Goal: Task Accomplishment & Management: Complete application form

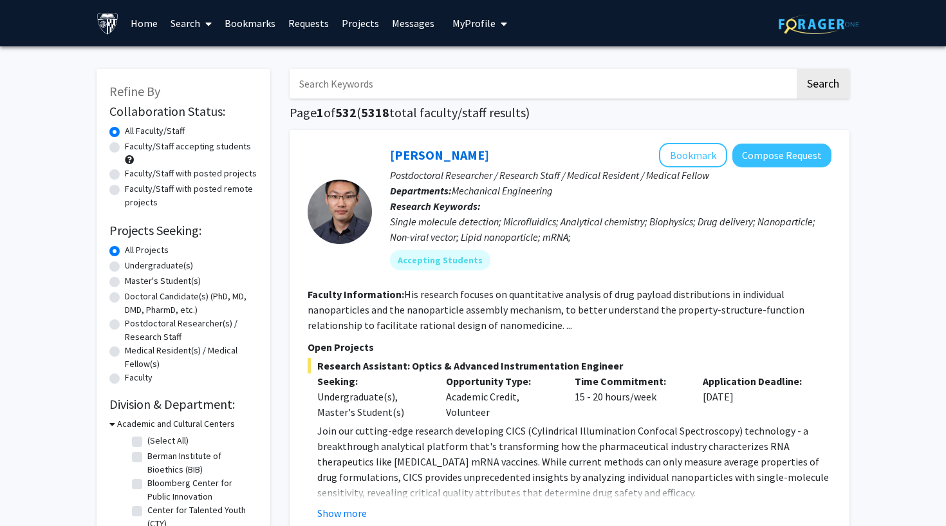
click at [156, 272] on label "Undergraduate(s)" at bounding box center [159, 266] width 68 height 14
click at [133, 267] on input "Undergraduate(s)" at bounding box center [129, 263] width 8 height 8
radio input "true"
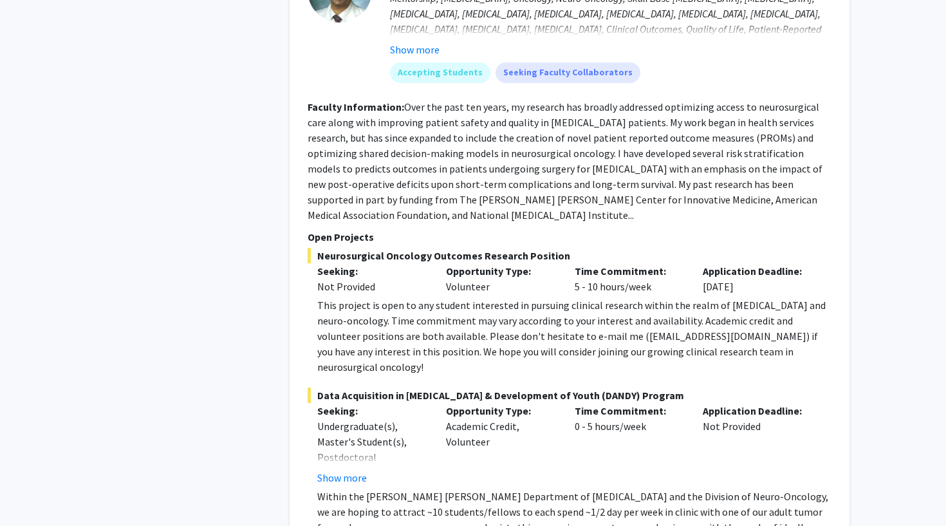
scroll to position [4363, 0]
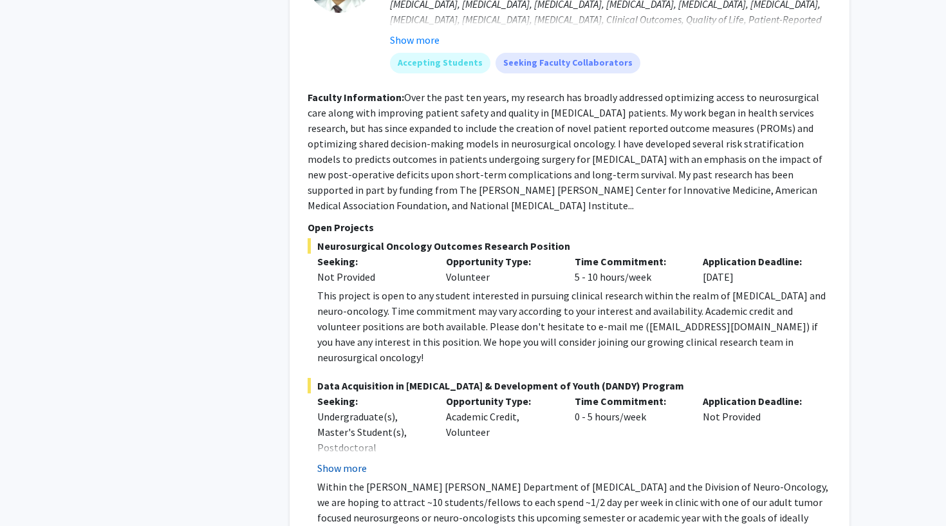
click at [348, 460] on button "Show more" at bounding box center [342, 467] width 50 height 15
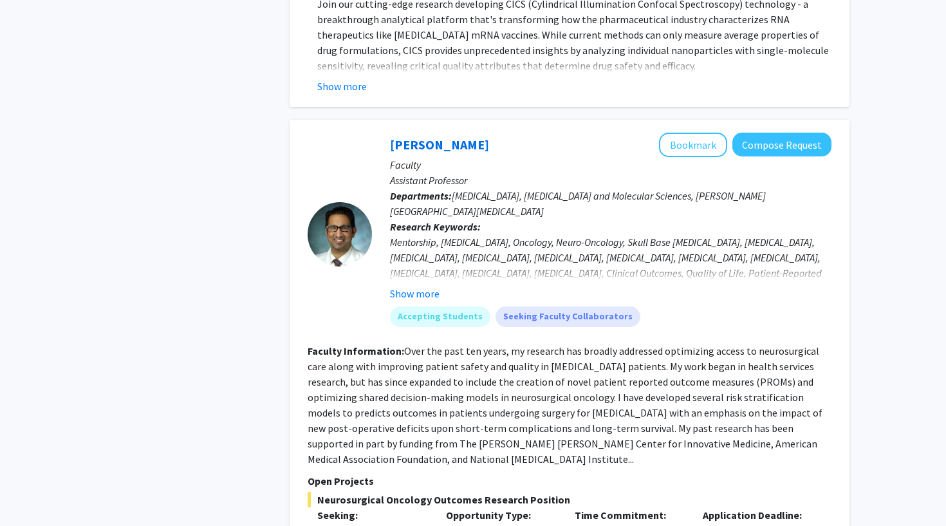
scroll to position [4106, 0]
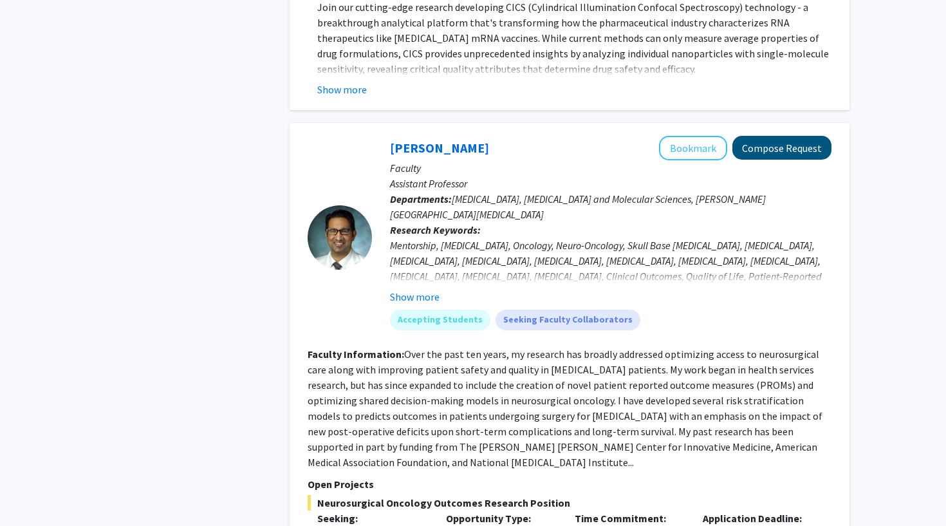
click at [771, 136] on button "Compose Request" at bounding box center [781, 148] width 99 height 24
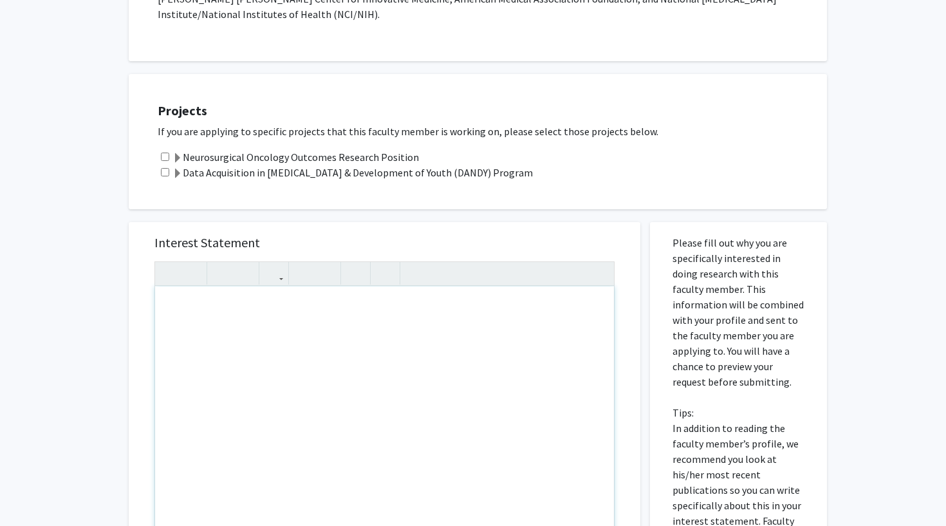
scroll to position [391, 0]
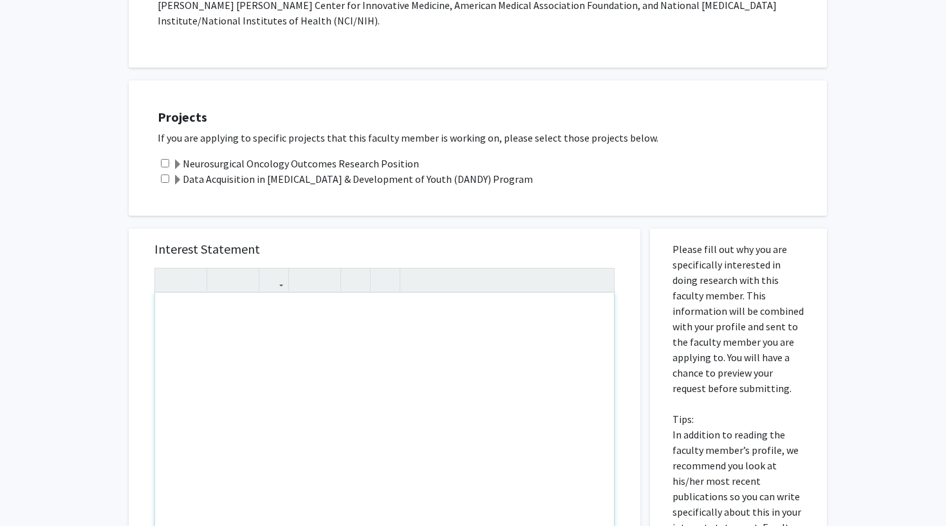
click at [313, 302] on div "Note to users with screen readers: Please press Alt+0 or Option+0 to deactivate…" at bounding box center [384, 440] width 459 height 295
click at [427, 178] on div "Projects If you are applying to specific projects that this faculty member is w…" at bounding box center [478, 147] width 698 height 135
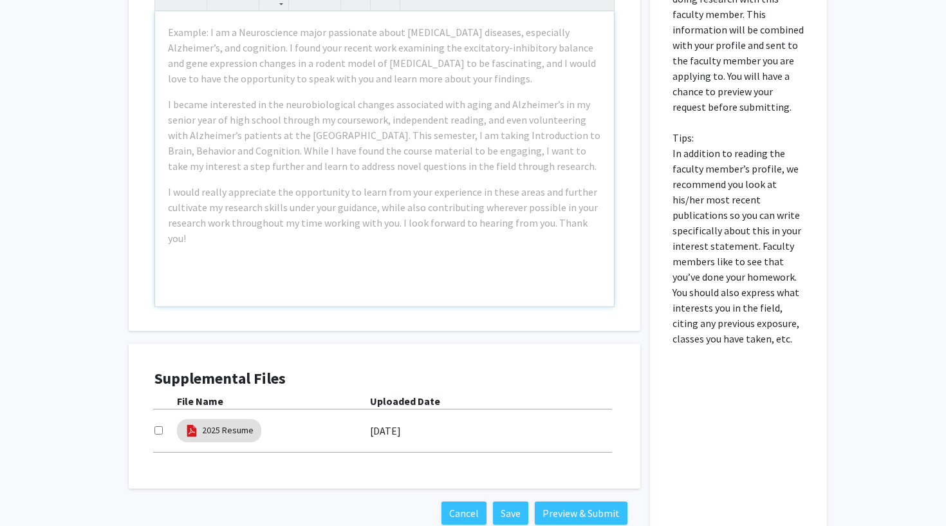
scroll to position [721, 0]
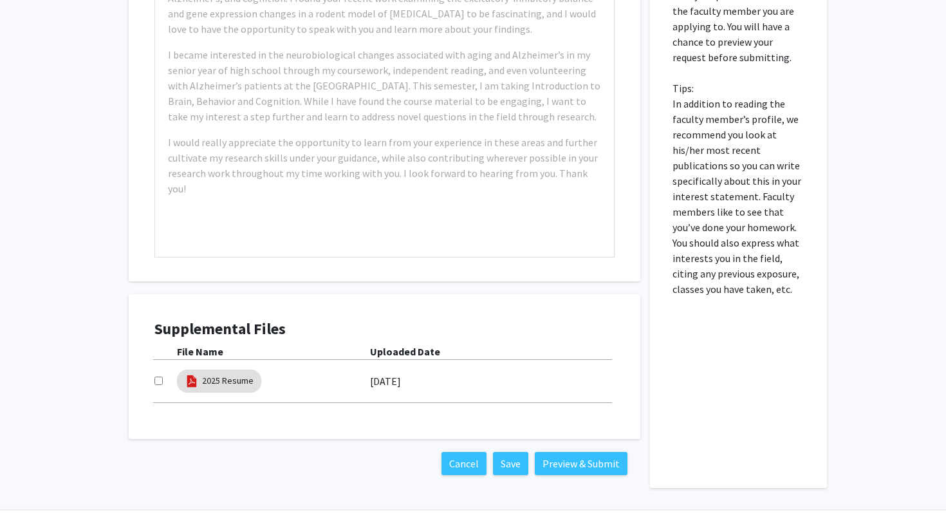
click at [156, 376] on input "checkbox" at bounding box center [158, 380] width 8 height 8
checkbox input "true"
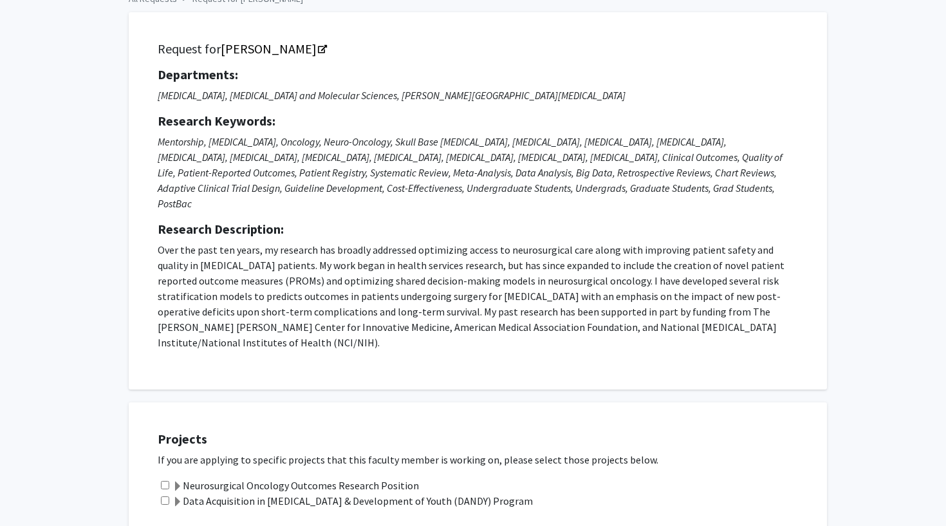
scroll to position [413, 0]
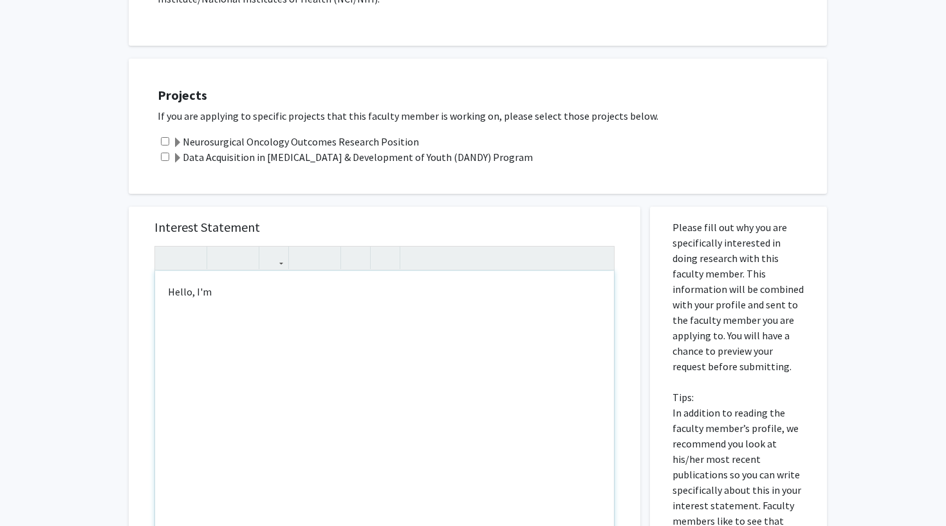
click at [378, 320] on div "Hello, I'm" at bounding box center [384, 418] width 459 height 295
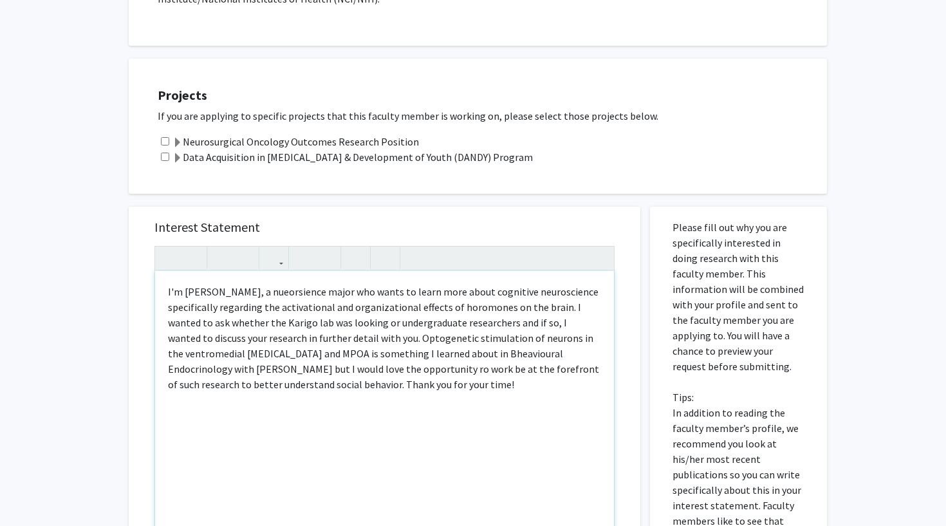
click at [288, 284] on p "I'm [PERSON_NAME], a nueorsience major who wants to learn more about cognitive …" at bounding box center [384, 338] width 433 height 108
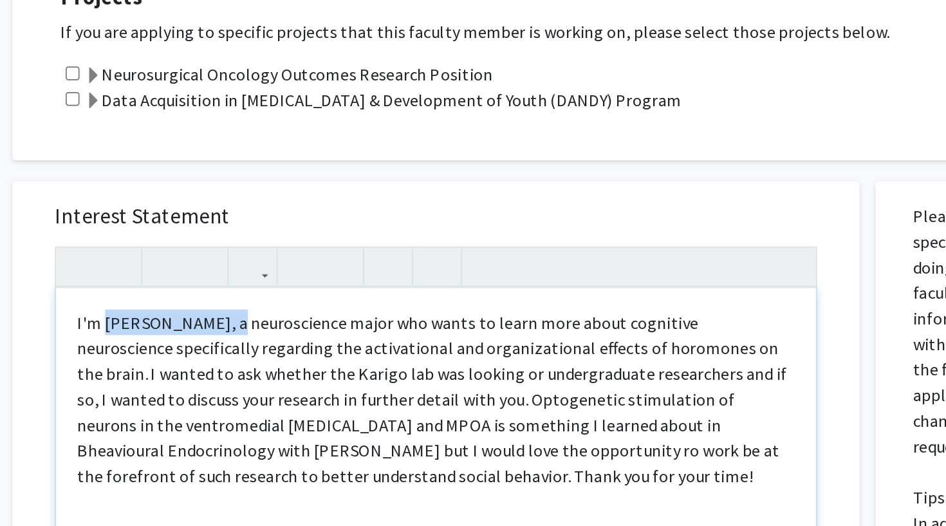
drag, startPoint x: 131, startPoint y: 165, endPoint x: 64, endPoint y: 167, distance: 66.9
click at [168, 383] on p "I'm [PERSON_NAME], a neuroscience major who wants to learn more about cognitive…" at bounding box center [384, 437] width 433 height 108
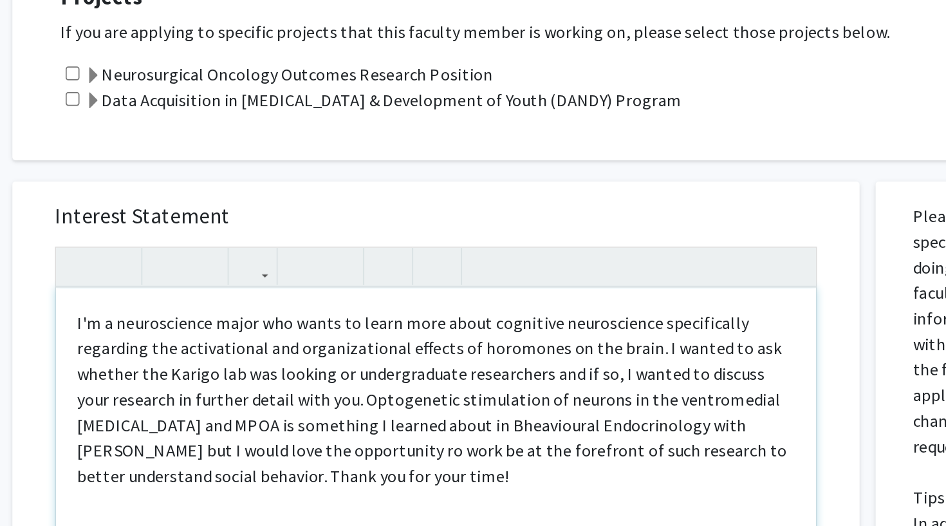
type textarea "<p>I'm a neuroscience major who wants to learn more about cognitive neuroscienc…"
click at [168, 383] on p "I'm a neuroscience major who wants to learn more about cognitive neuroscience s…" at bounding box center [384, 437] width 433 height 108
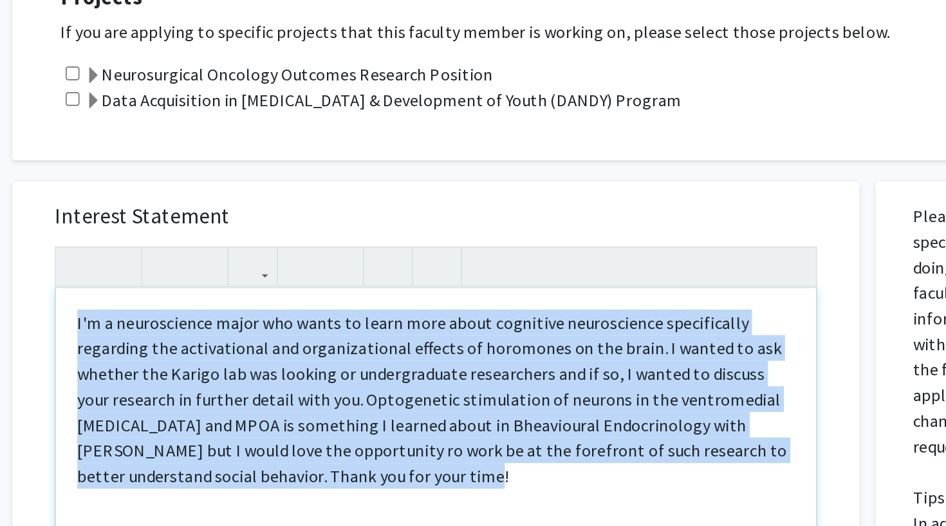
click at [168, 383] on p "I'm a neuroscience major who wants to learn more about cognitive neuroscience s…" at bounding box center [384, 437] width 433 height 108
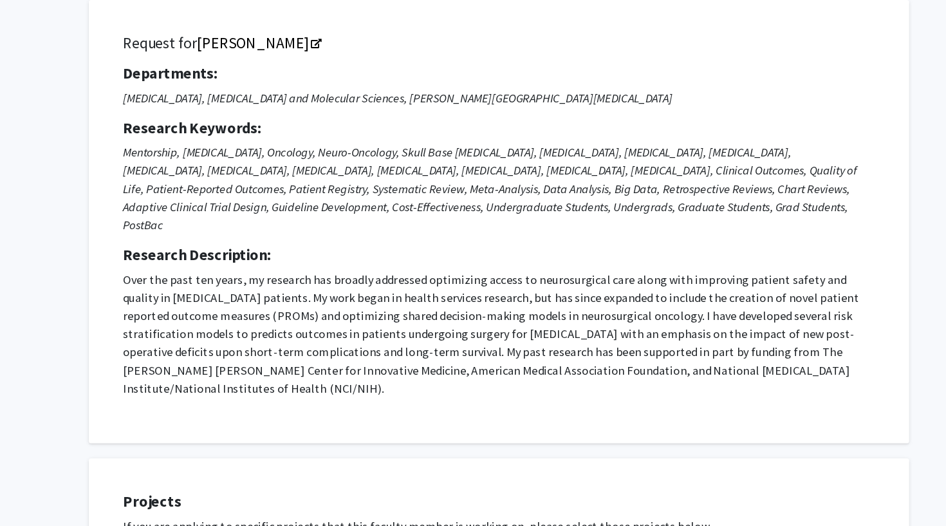
scroll to position [48, 0]
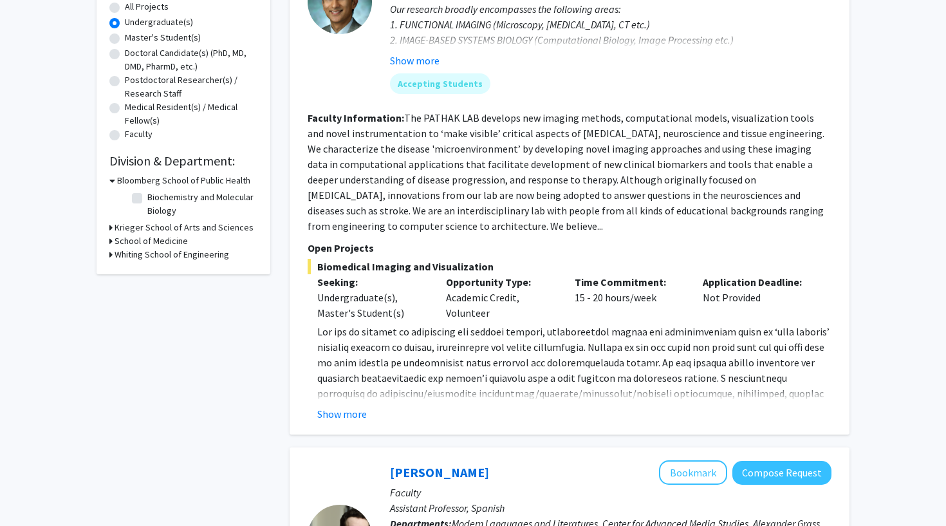
scroll to position [286, 0]
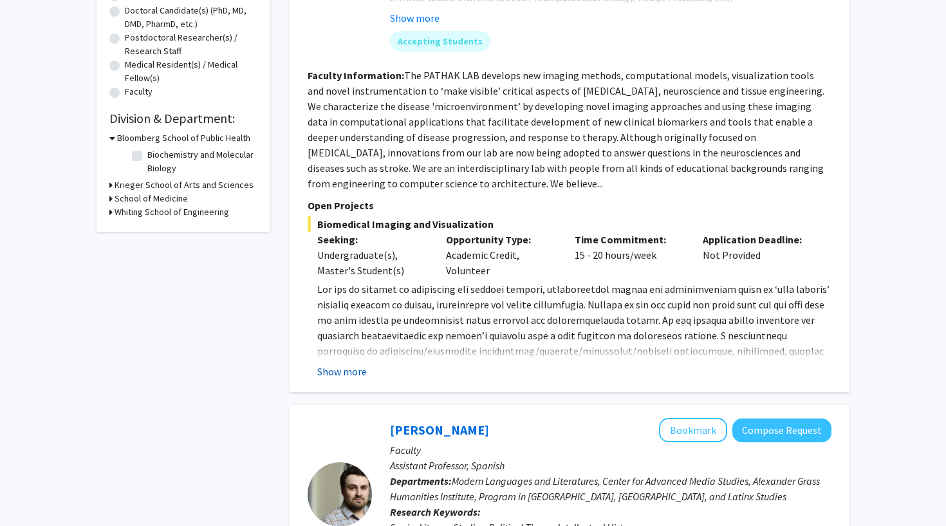
click at [351, 369] on button "Show more" at bounding box center [342, 371] width 50 height 15
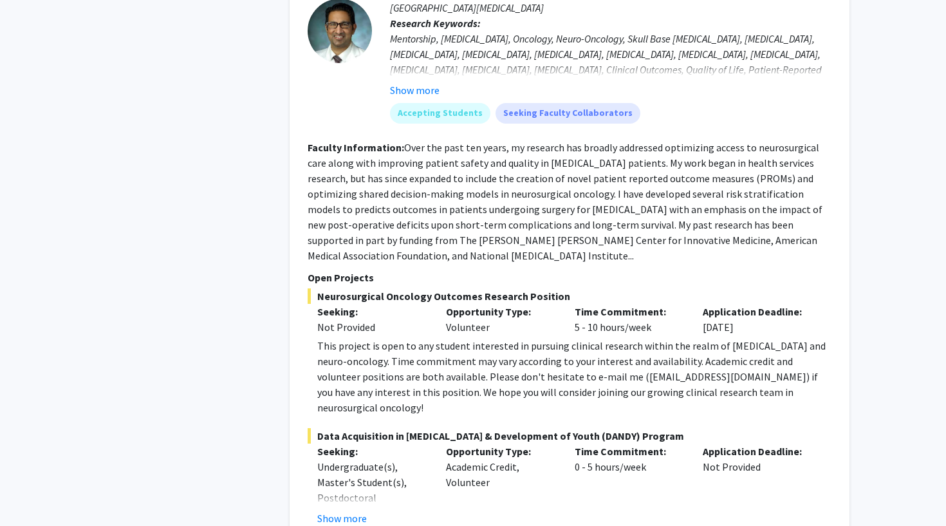
scroll to position [4699, 0]
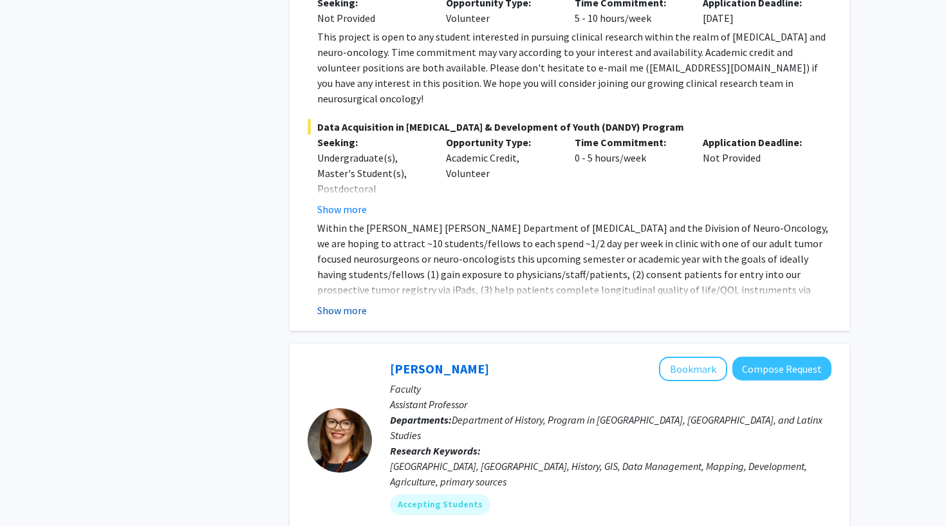
click at [351, 302] on button "Show more" at bounding box center [342, 309] width 50 height 15
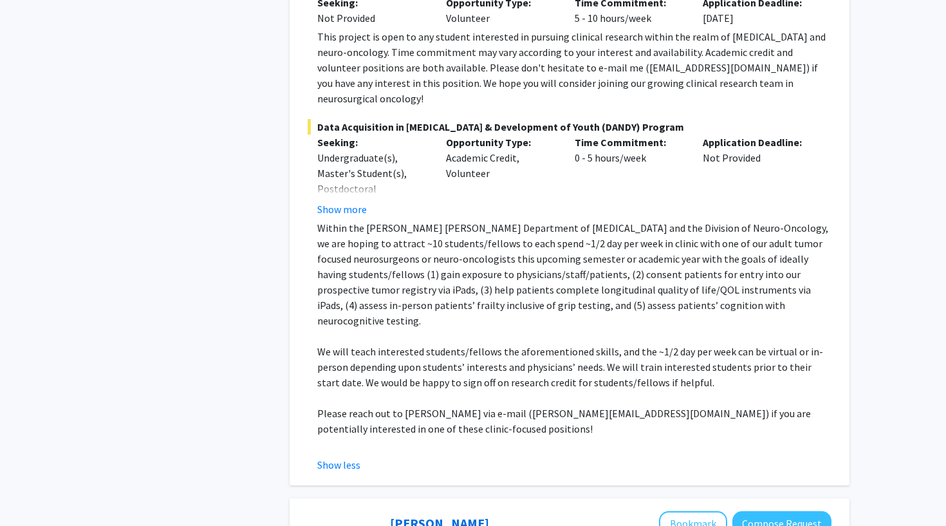
click at [561, 405] on p "Please reach out to [PERSON_NAME] via e-mail ([PERSON_NAME][EMAIL_ADDRESS][DOMA…" at bounding box center [574, 420] width 514 height 31
click at [558, 405] on p "Please reach out to [PERSON_NAME] via e-mail ([PERSON_NAME][EMAIL_ADDRESS][DOMA…" at bounding box center [574, 420] width 514 height 31
drag, startPoint x: 592, startPoint y: 307, endPoint x: 525, endPoint y: 311, distance: 67.7
click at [525, 405] on p "Please reach out to [PERSON_NAME] via e-mail ([PERSON_NAME][EMAIL_ADDRESS][DOMA…" at bounding box center [574, 420] width 514 height 31
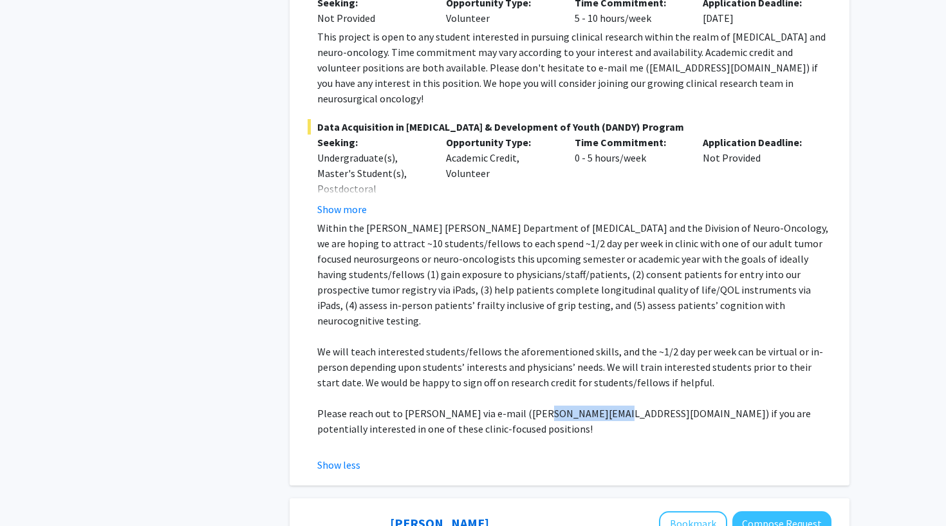
copy p "[PERSON_NAME][EMAIL_ADDRESS][DOMAIN_NAME]"
click at [459, 220] on p "Within the [PERSON_NAME] [PERSON_NAME] Department of [MEDICAL_DATA] and the Div…" at bounding box center [574, 274] width 514 height 108
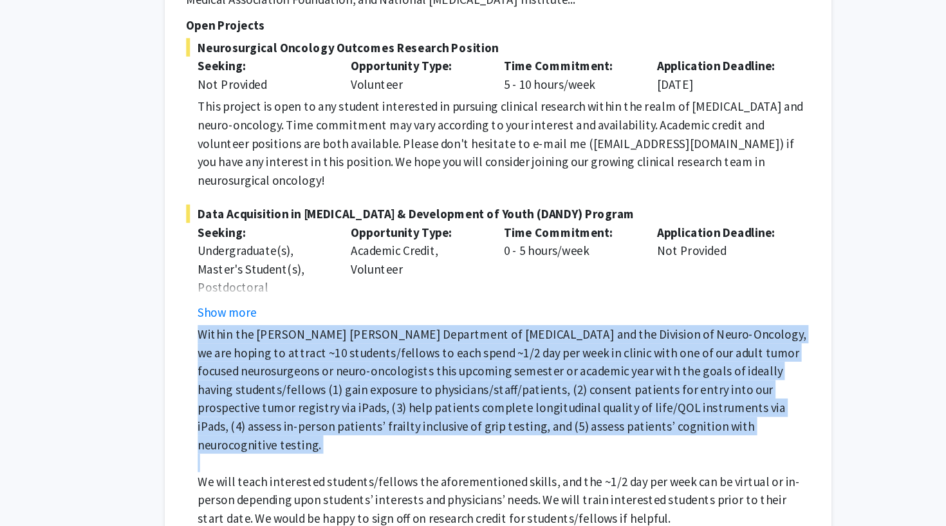
scroll to position [4540, 0]
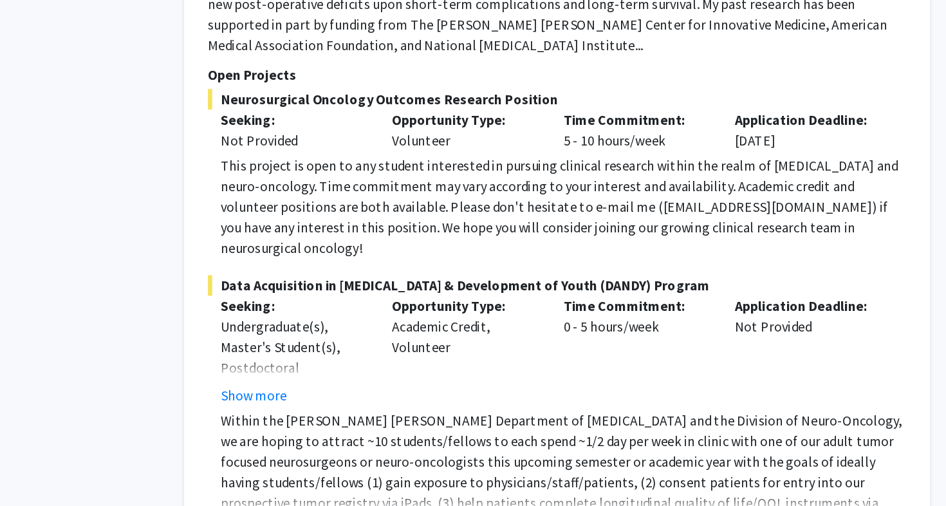
scroll to position [4415, 0]
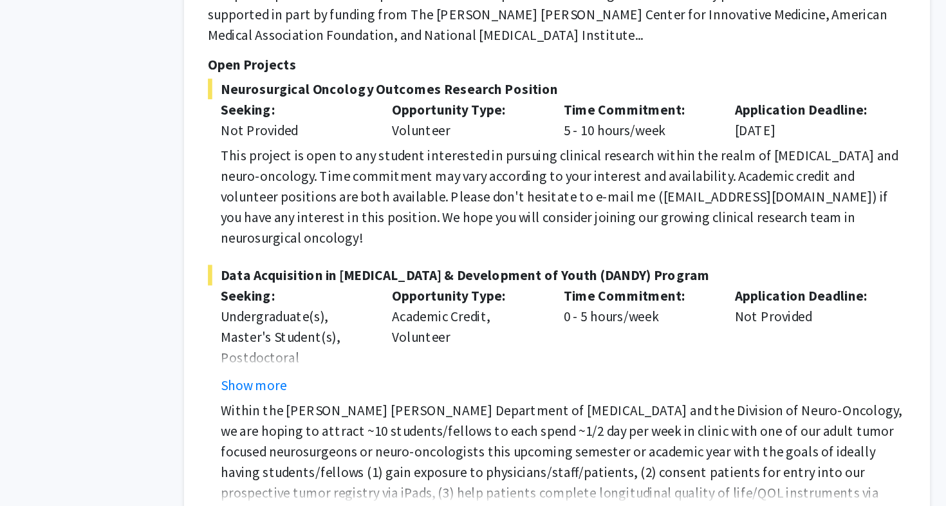
click at [436, 340] on div "Opportunity Type: Academic Credit, Volunteer" at bounding box center [500, 381] width 129 height 82
click at [317, 508] on button "Show more" at bounding box center [342, 515] width 50 height 15
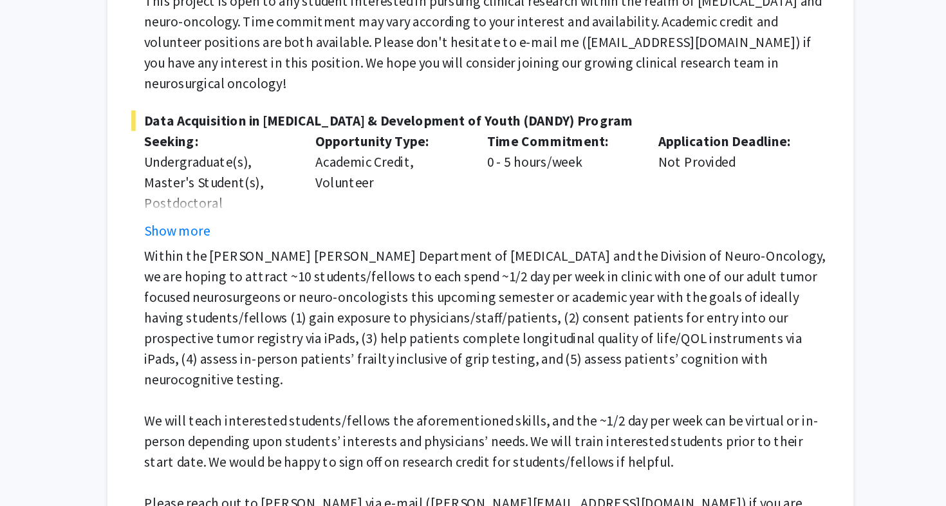
scroll to position [4532, 0]
drag, startPoint x: 317, startPoint y: 270, endPoint x: 382, endPoint y: 270, distance: 65.0
click at [382, 495] on p "Please reach out to [PERSON_NAME] via e-mail ([PERSON_NAME][EMAIL_ADDRESS][DOMA…" at bounding box center [574, 510] width 514 height 31
copy p "[PERSON_NAME][EMAIL_ADDRESS][DOMAIN_NAME]"
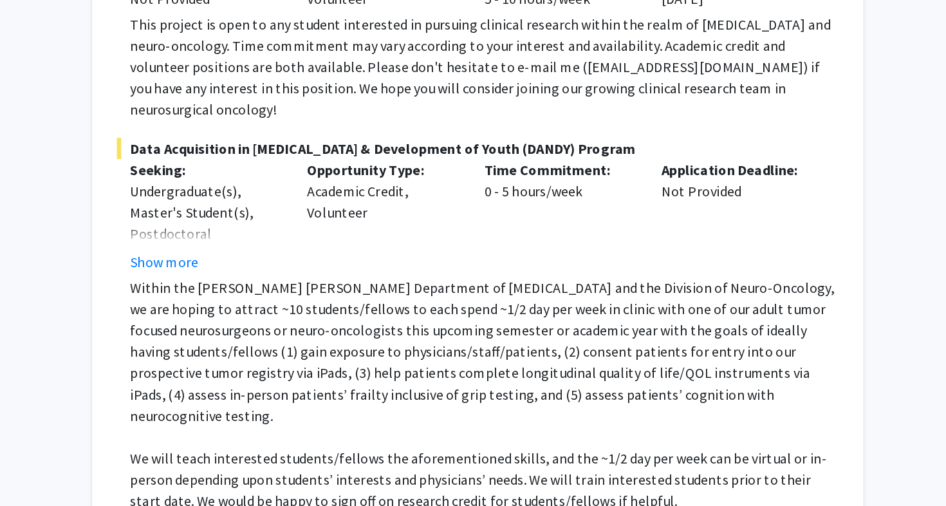
scroll to position [4503, 0]
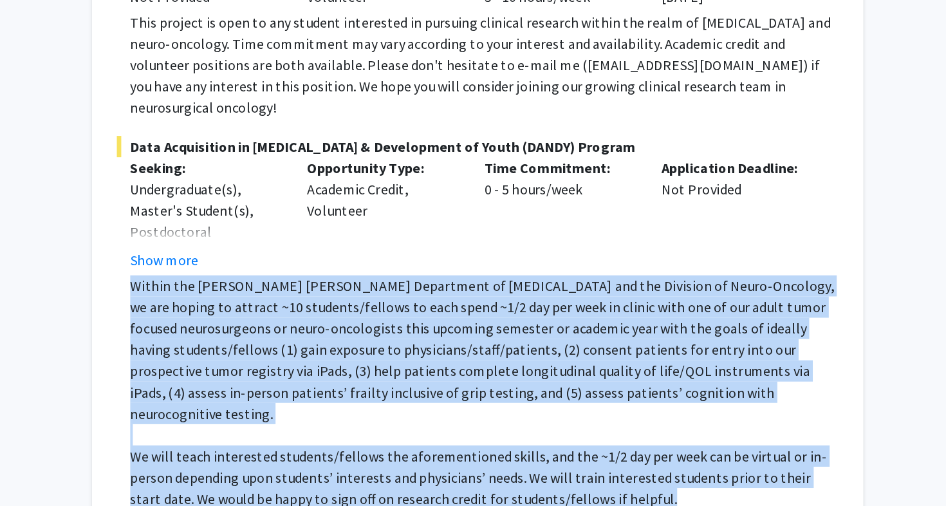
drag, startPoint x: 92, startPoint y: 115, endPoint x: 480, endPoint y: 245, distance: 409.3
click at [480, 339] on fg-read-more "Within the Johns Hopkins Department of Neurosurgery and the Division of Neuro-O…" at bounding box center [570, 465] width 524 height 252
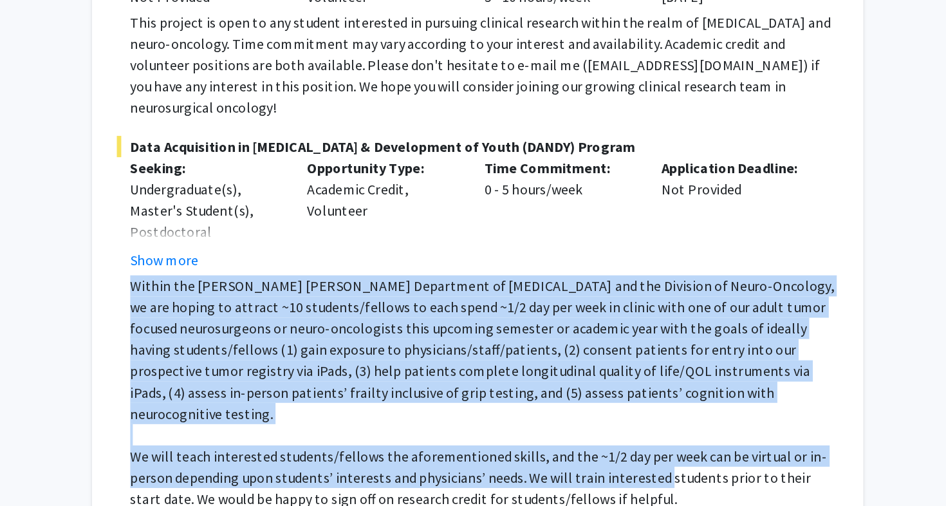
copy div "Within the Johns Hopkins Department of Neurosurgery and the Division of Neuro-O…"
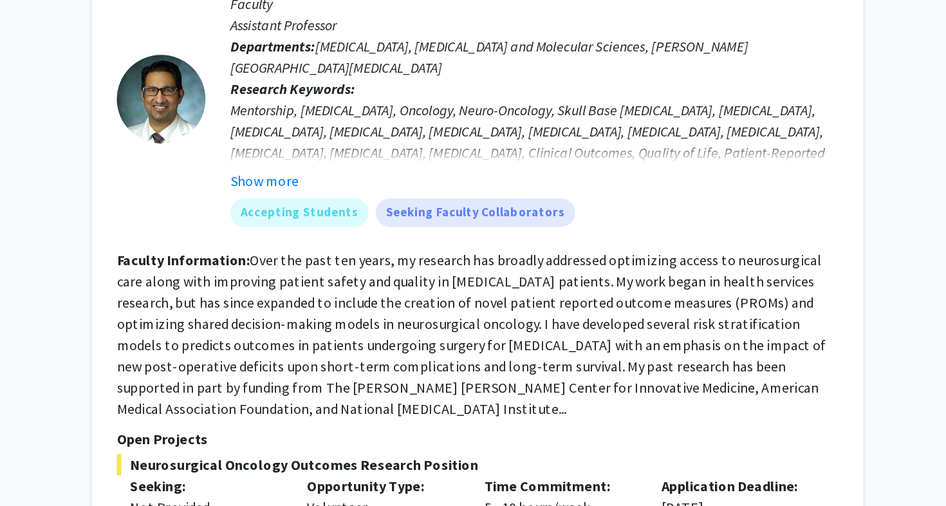
scroll to position [4175, 0]
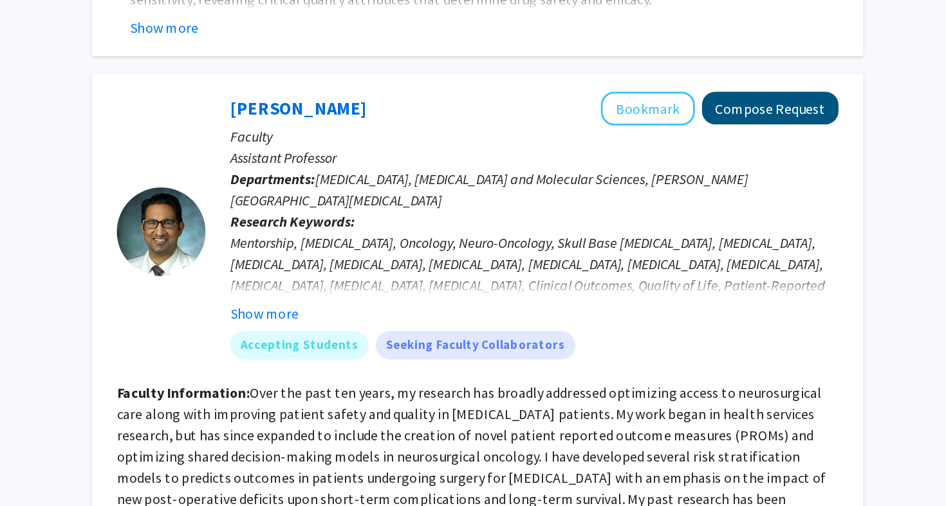
click at [732, 66] on button "Compose Request" at bounding box center [781, 78] width 99 height 24
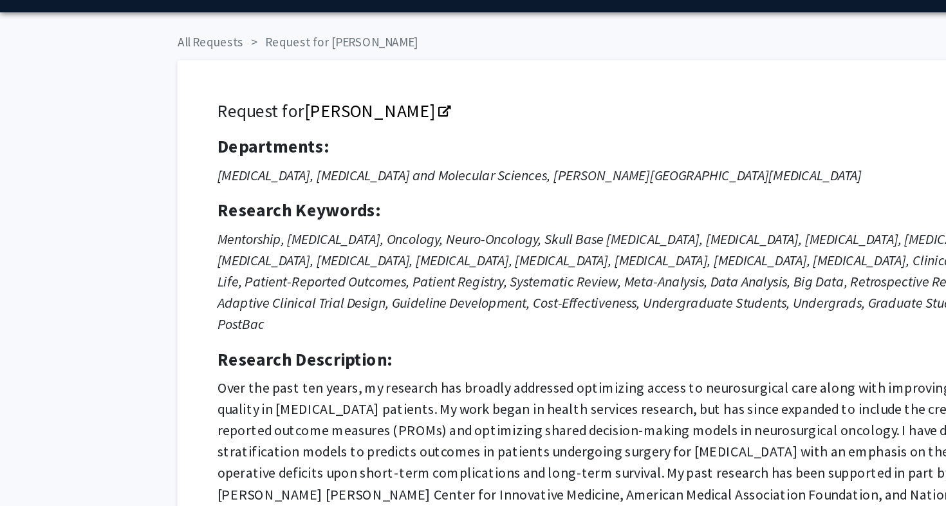
scroll to position [30, 0]
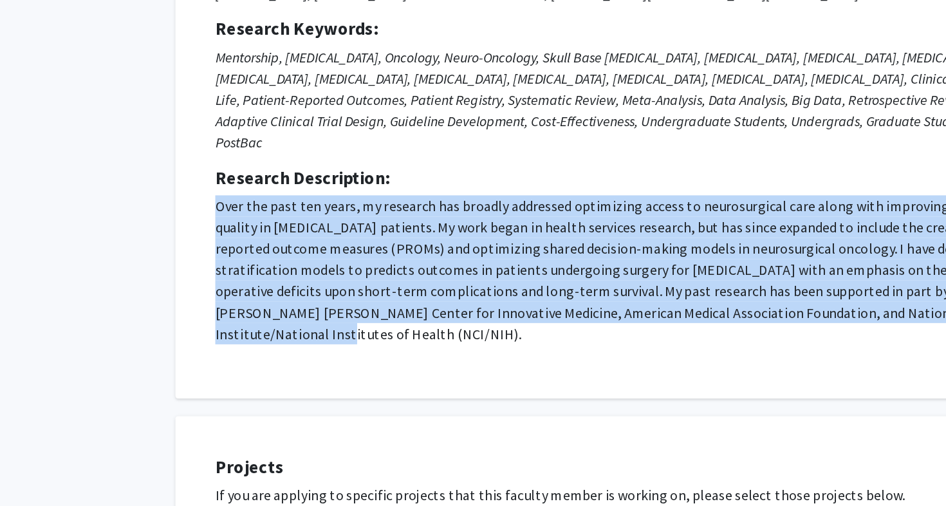
drag, startPoint x: 566, startPoint y: 218, endPoint x: 3, endPoint y: 142, distance: 568.3
copy p "Over the past ten years, my research has broadly addressed optimizing access to…"
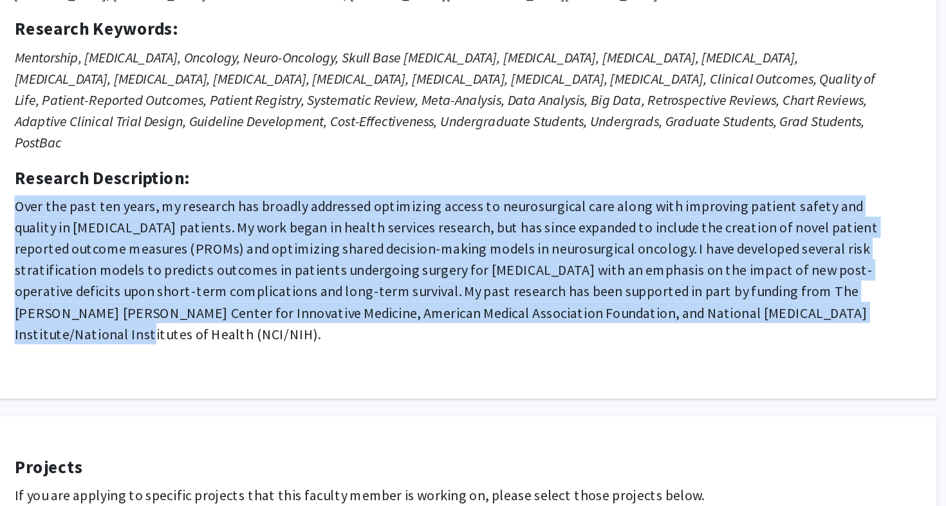
click at [349, 281] on p "Over the past ten years, my research has broadly addressed optimizing access to…" at bounding box center [478, 335] width 640 height 108
